Goal: Check status: Check status

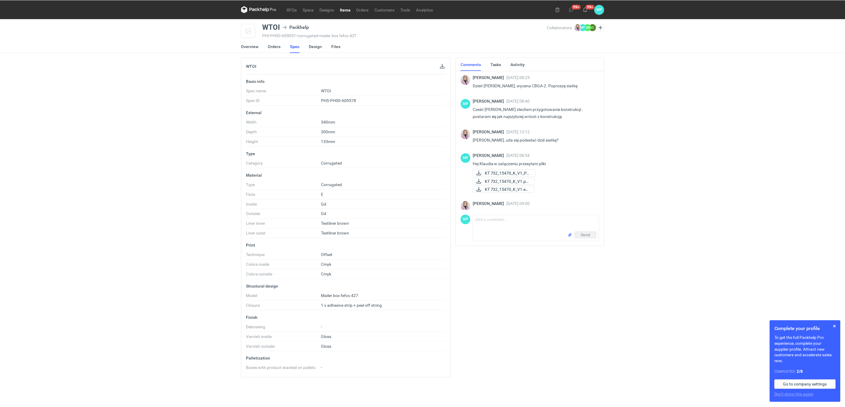
scroll to position [57, 0]
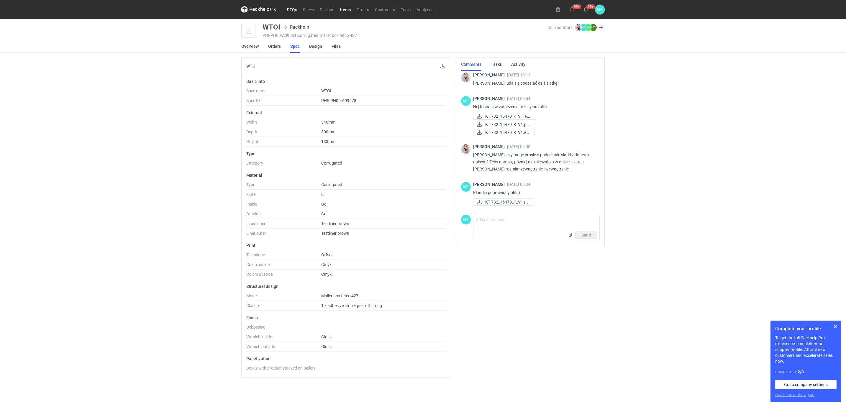
click at [289, 12] on link "RFQs" at bounding box center [292, 9] width 16 height 7
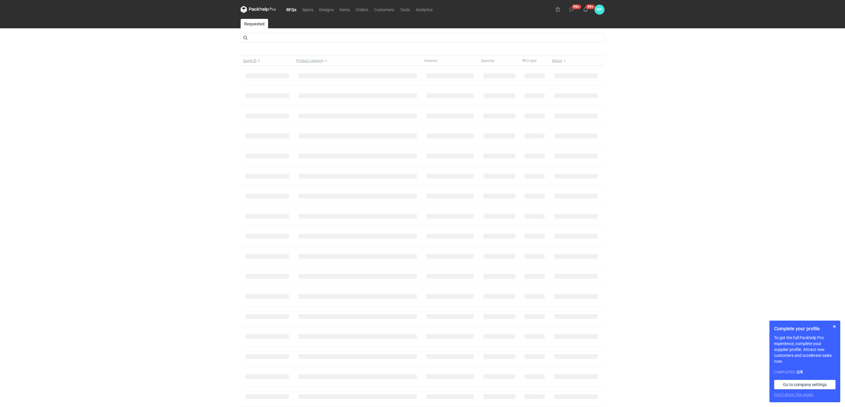
click at [268, 43] on main "Requested Quote ID Product category Variants Quantity RFQ type Status Items on …" at bounding box center [422, 353] width 368 height 668
click at [263, 40] on input "text" at bounding box center [423, 37] width 364 height 9
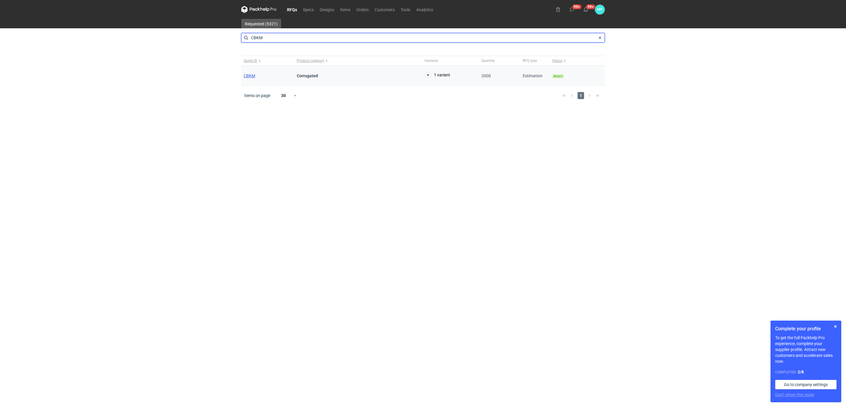
type input "CBKM"
click at [251, 76] on span "CBKM" at bounding box center [250, 75] width 12 height 5
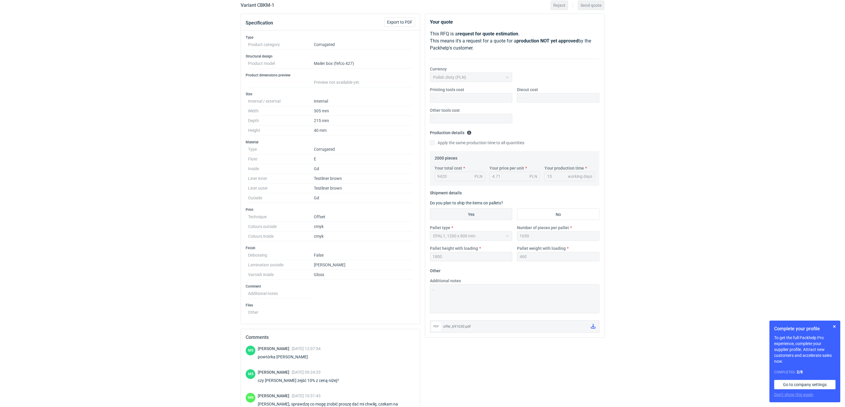
scroll to position [121, 0]
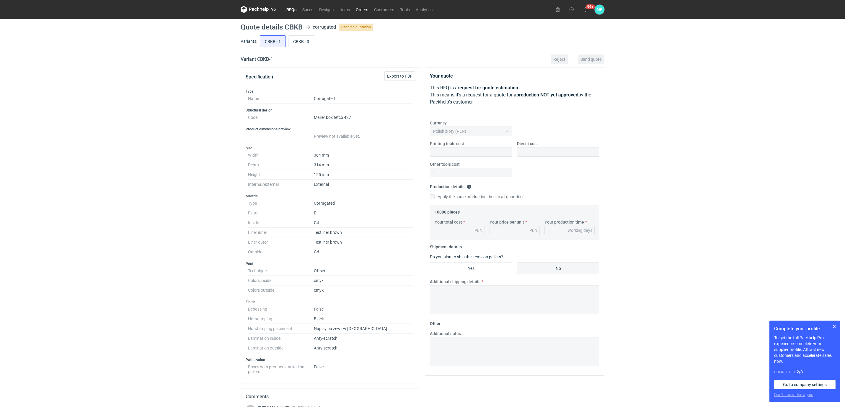
click at [364, 10] on link "Orders" at bounding box center [362, 9] width 18 height 7
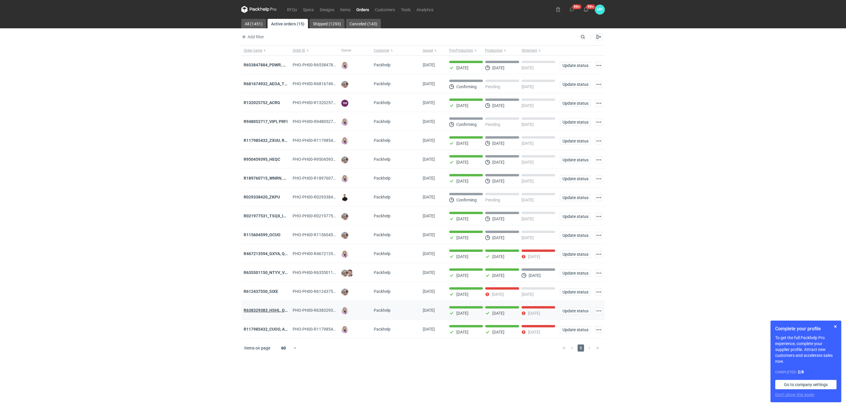
click at [269, 313] on strong "R638329383_HSHL, DETO" at bounding box center [268, 310] width 49 height 5
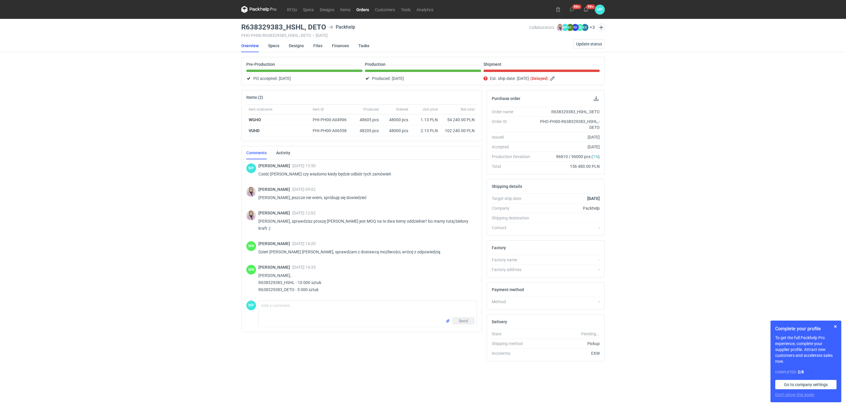
scroll to position [32, 0]
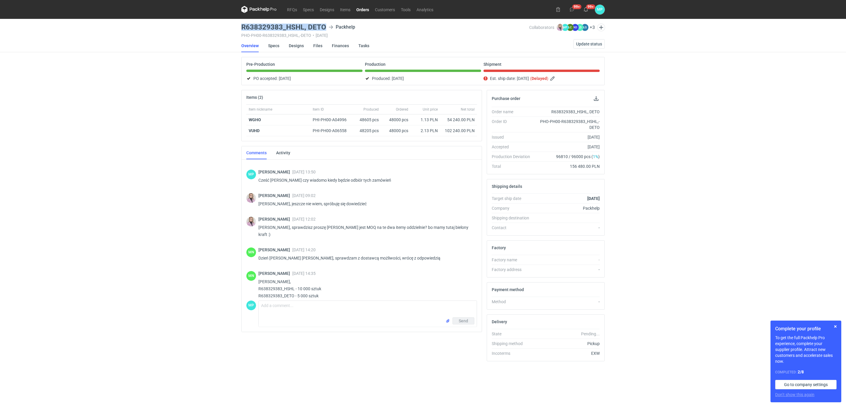
drag, startPoint x: 241, startPoint y: 26, endPoint x: 327, endPoint y: 27, distance: 85.9
click at [327, 27] on main "R638329383_HSHL, DETO Packhelp PHO-PH00-R638329383_HSHL,-DETO • 12/08/2025 Coll…" at bounding box center [423, 213] width 368 height 388
drag, startPoint x: 327, startPoint y: 27, endPoint x: 307, endPoint y: 31, distance: 20.6
click at [307, 31] on div "R638329383_HSHL, DETO Packhelp PHO-PH00-R638329383_HSHL,-DETO • 12/08/2025" at bounding box center [385, 31] width 288 height 14
drag, startPoint x: 240, startPoint y: 26, endPoint x: 325, endPoint y: 24, distance: 85.0
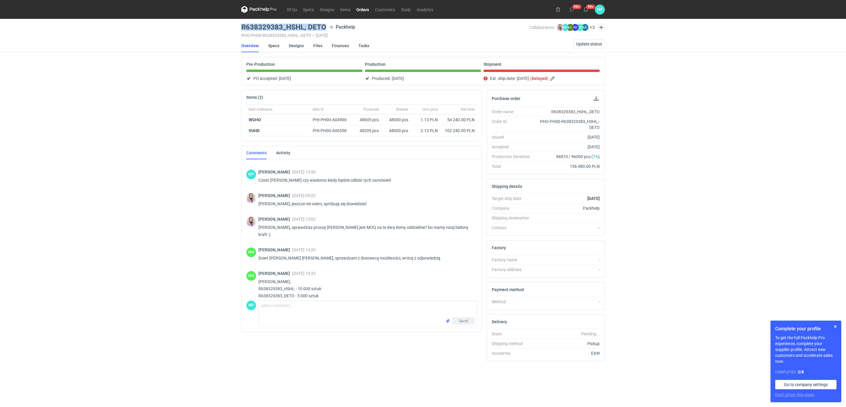
click at [325, 24] on main "R638329383_HSHL, DETO Packhelp PHO-PH00-R638329383_HSHL,-DETO • 12/08/2025 Coll…" at bounding box center [423, 213] width 368 height 388
copy h3 "R638329383_HSHL, DETO"
